Goal: Task Accomplishment & Management: Complete application form

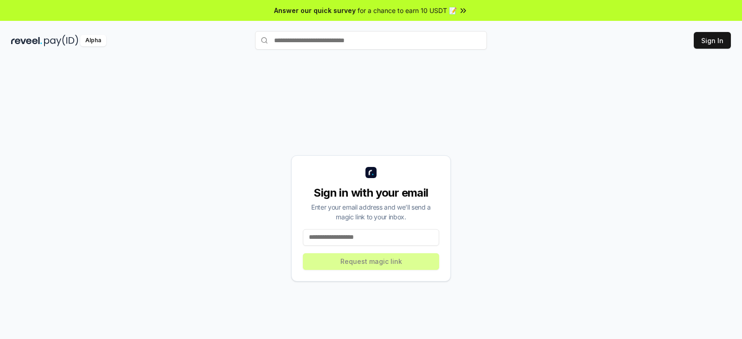
click at [362, 230] on input at bounding box center [371, 237] width 136 height 17
type input "**********"
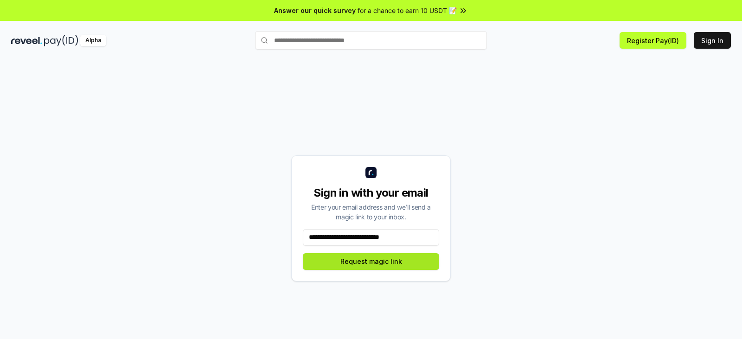
click at [364, 263] on button "Request magic link" at bounding box center [371, 261] width 136 height 17
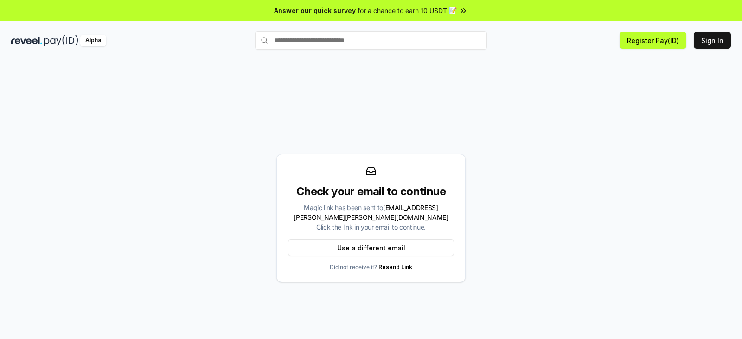
click at [430, 89] on div "Check your email to continue Magic link has been sent to rebadulla.ralph.kent@g…" at bounding box center [370, 218] width 719 height 294
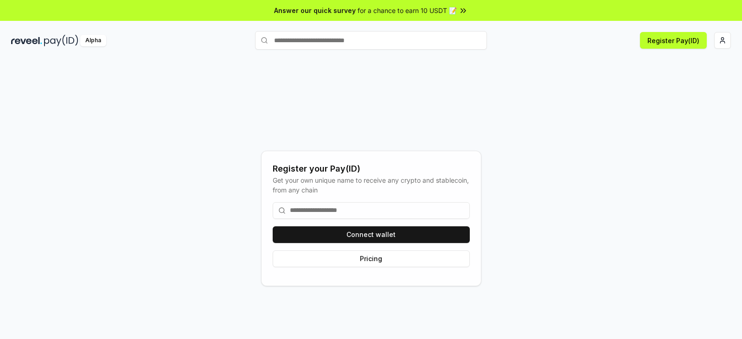
click at [374, 206] on input at bounding box center [371, 210] width 197 height 17
click at [372, 211] on input at bounding box center [371, 210] width 197 height 17
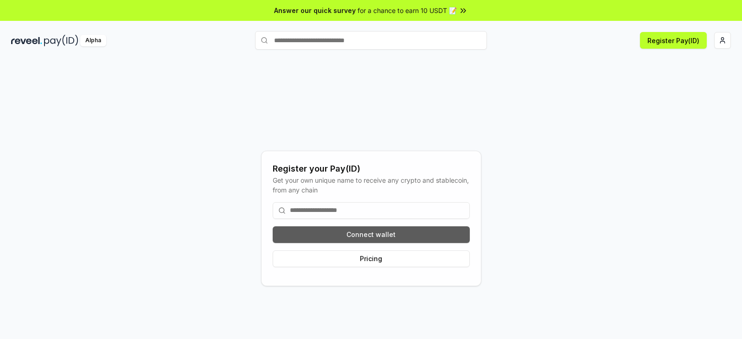
click at [368, 231] on button "Connect wallet" at bounding box center [371, 234] width 197 height 17
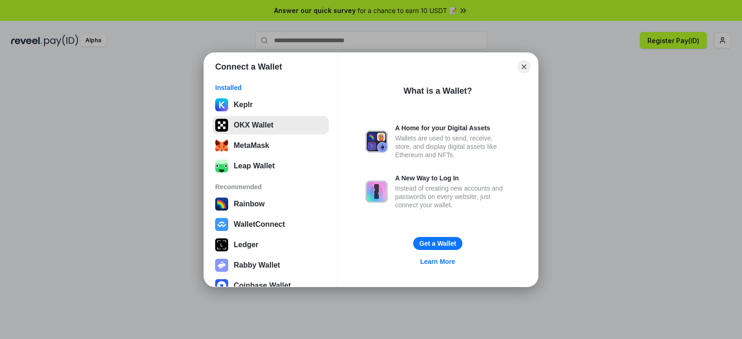
click at [271, 125] on button "OKX Wallet" at bounding box center [270, 125] width 116 height 19
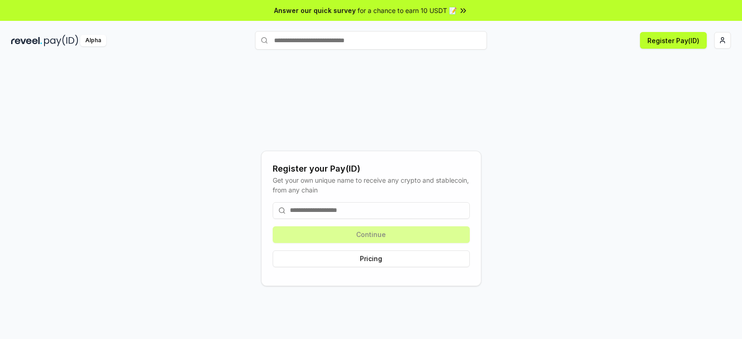
click at [351, 213] on input at bounding box center [371, 210] width 197 height 17
click at [514, 203] on div "Register your Pay(ID) Get your own unique name to receive any crypto and stable…" at bounding box center [370, 218] width 719 height 294
click at [353, 211] on input at bounding box center [371, 210] width 197 height 17
click at [727, 39] on html "Answer our quick survey for a chance to earn 10 USDT 📝 Alpha Register Pay(ID) R…" at bounding box center [371, 169] width 742 height 339
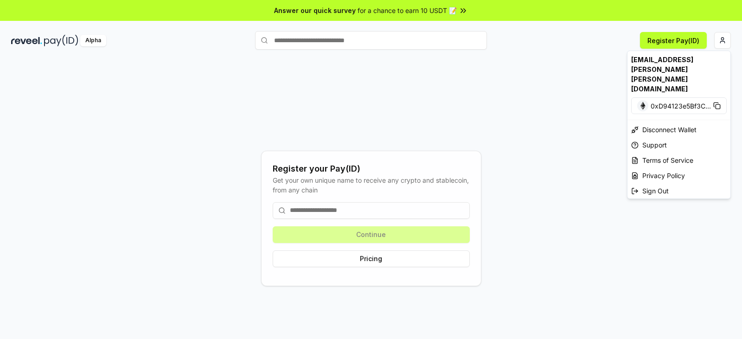
click at [581, 110] on html "Answer our quick survey for a chance to earn 10 USDT 📝 Alpha Register Pay(ID) R…" at bounding box center [371, 169] width 742 height 339
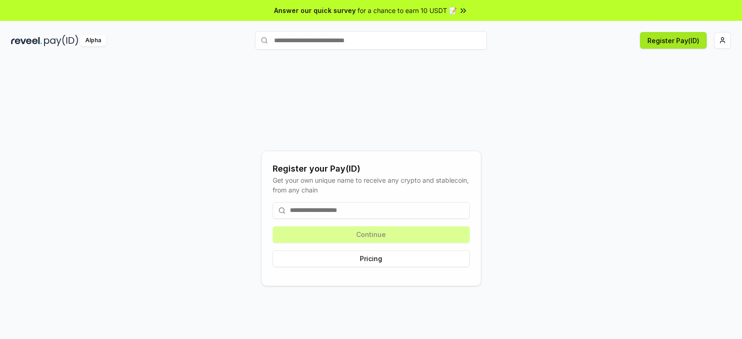
click at [656, 46] on button "Register Pay(ID)" at bounding box center [673, 40] width 67 height 17
click at [339, 211] on input at bounding box center [371, 210] width 197 height 17
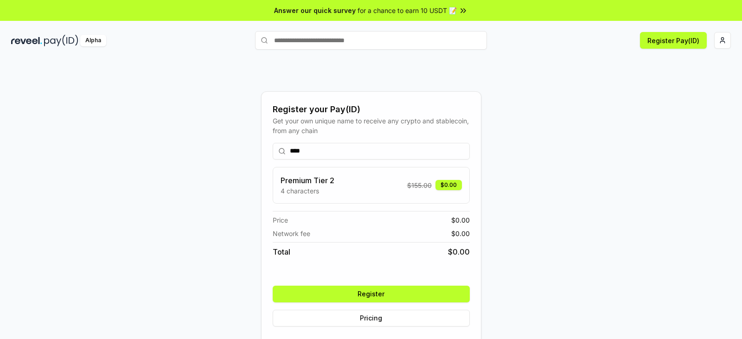
type input "****"
click at [369, 295] on button "Register" at bounding box center [371, 294] width 197 height 17
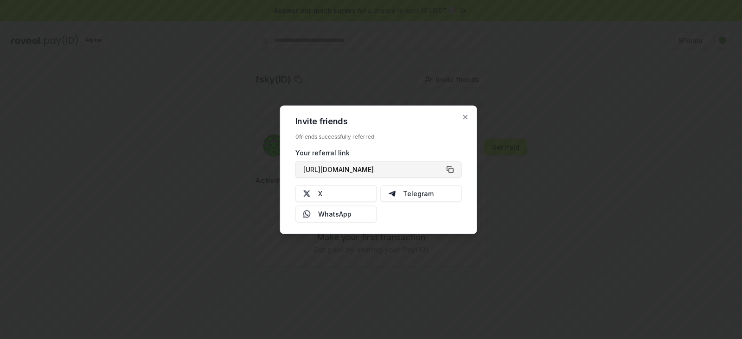
click at [452, 170] on button "https://reveel.id/refer/fsky" at bounding box center [378, 169] width 166 height 17
click at [452, 168] on button "https://reveel.id/refer/fsky" at bounding box center [378, 169] width 166 height 17
click at [469, 117] on div "Invite friends 0 friends successfully referred Your referral link https://revee…" at bounding box center [378, 169] width 197 height 128
click at [464, 118] on icon "button" at bounding box center [465, 116] width 7 height 7
